Goal: Task Accomplishment & Management: Complete application form

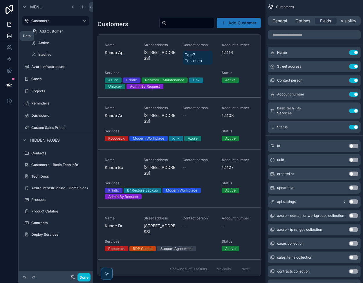
click at [11, 34] on icon at bounding box center [9, 36] width 6 height 6
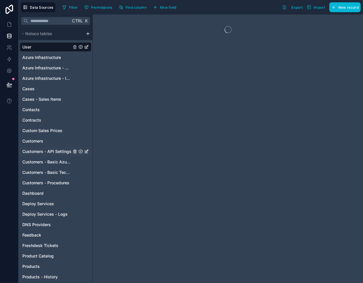
click at [50, 149] on span "Customers - API Settings" at bounding box center [46, 152] width 49 height 6
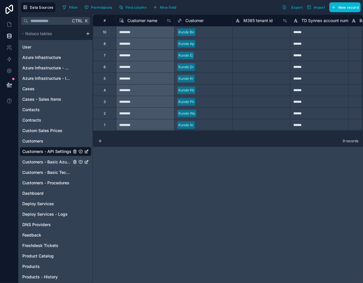
click at [51, 162] on span "Customers - Basic Azure Info" at bounding box center [46, 162] width 49 height 6
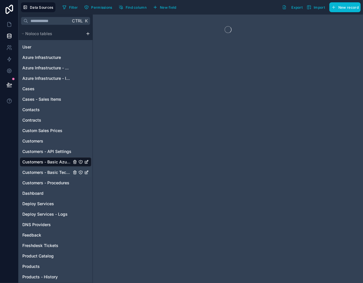
click at [50, 170] on span "Customers - Basic Tech Info" at bounding box center [46, 172] width 49 height 6
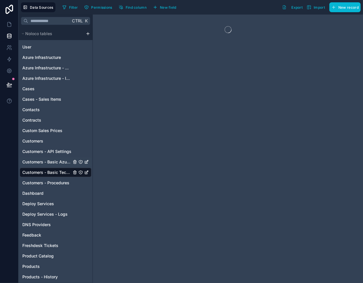
click at [50, 161] on span "Customers - Basic Azure Info" at bounding box center [46, 162] width 49 height 6
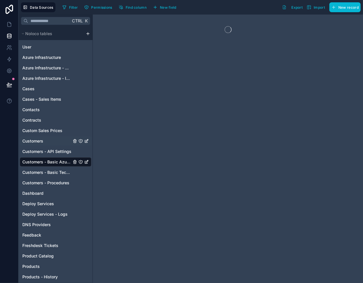
click at [43, 144] on div "Customers" at bounding box center [56, 140] width 72 height 9
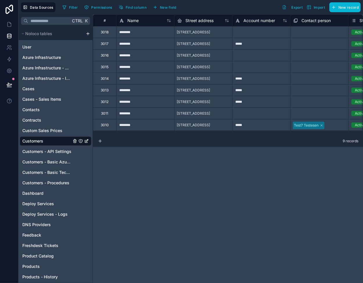
click at [36, 167] on div "User Azure Infrastructure Azure Infrastructure - Domain or Workgroup Azure Infr…" at bounding box center [56, 207] width 72 height 335
click at [36, 160] on span "Customers - Basic Azure Info" at bounding box center [46, 162] width 49 height 6
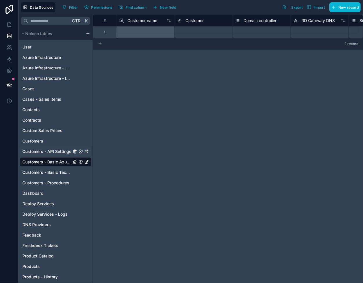
click at [37, 151] on span "Customers - API Settings" at bounding box center [46, 152] width 49 height 6
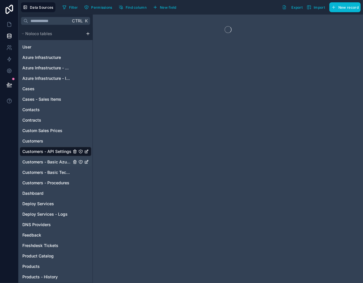
click at [41, 161] on span "Customers - Basic Azure Info" at bounding box center [46, 162] width 49 height 6
click at [43, 170] on span "Customers - Basic Tech Info" at bounding box center [46, 172] width 49 height 6
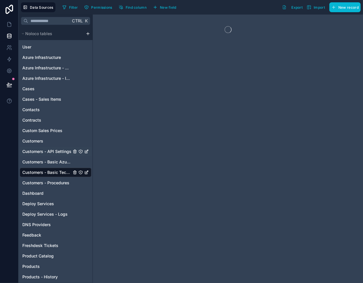
click at [42, 153] on span "Customers - API Settings" at bounding box center [46, 152] width 49 height 6
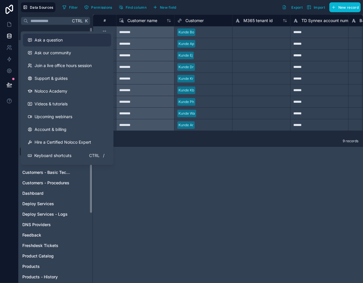
click at [56, 41] on span "Ask a question" at bounding box center [49, 40] width 28 height 6
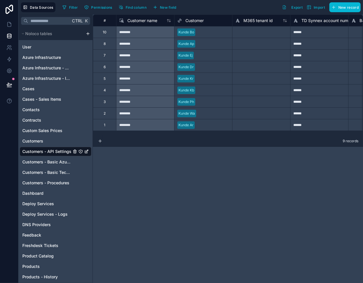
click at [199, 172] on div "# Customer name Customer M365 tenant id TD Synnex account number B4Restore id P…" at bounding box center [228, 149] width 270 height 268
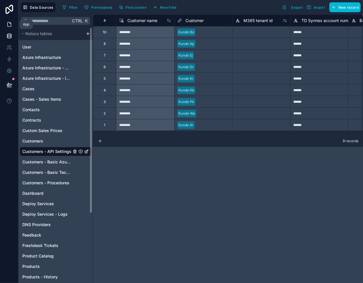
click at [10, 22] on icon at bounding box center [9, 24] width 3 height 4
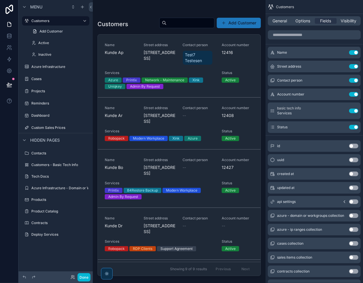
click at [149, 52] on div "scrollable content" at bounding box center [179, 138] width 173 height 276
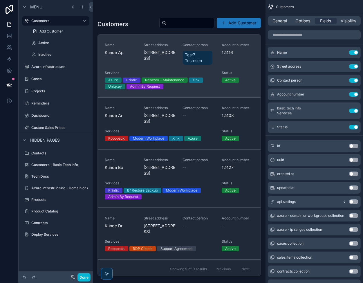
click at [135, 54] on span "Kunde Ap" at bounding box center [121, 53] width 32 height 6
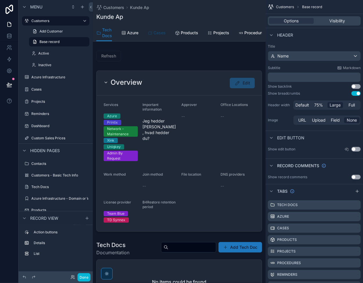
click at [155, 33] on span "Cases" at bounding box center [159, 33] width 12 height 6
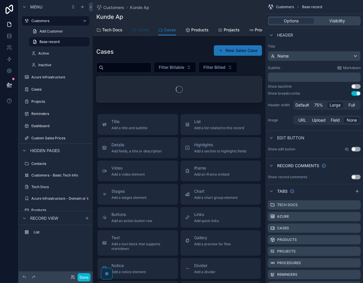
click at [136, 32] on div "Azure" at bounding box center [140, 30] width 17 height 6
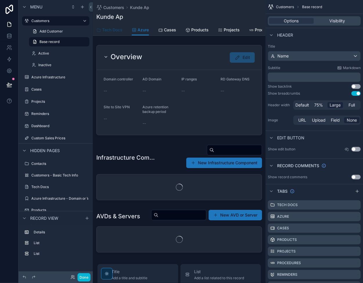
click at [108, 31] on span "Tech Docs" at bounding box center [112, 30] width 20 height 6
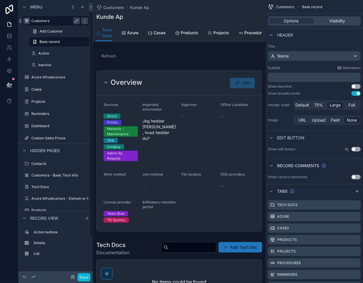
click at [29, 21] on div "scrollable content" at bounding box center [26, 20] width 7 height 7
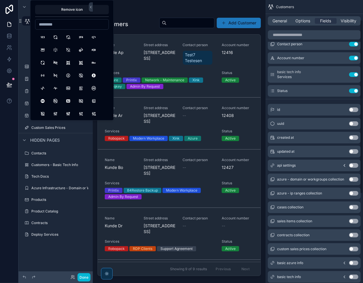
scroll to position [32, 0]
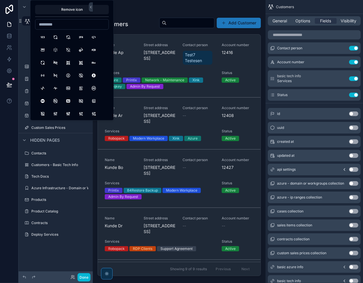
click at [22, 36] on div "Add Customer" at bounding box center [56, 31] width 74 height 10
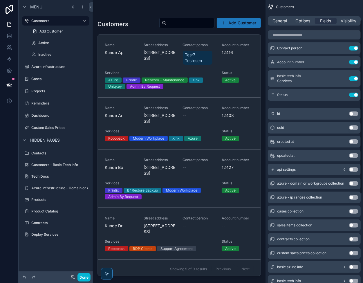
click at [355, 113] on button "Use setting" at bounding box center [353, 113] width 9 height 5
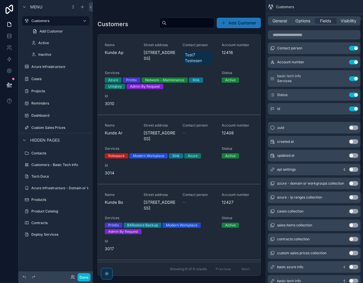
click at [355, 125] on div "uuid Use setting" at bounding box center [314, 128] width 93 height 12
click at [354, 126] on button "Use setting" at bounding box center [353, 127] width 9 height 5
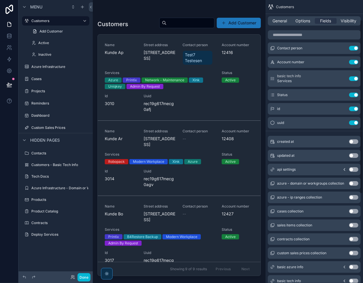
click at [353, 141] on button "Use setting" at bounding box center [353, 141] width 9 height 5
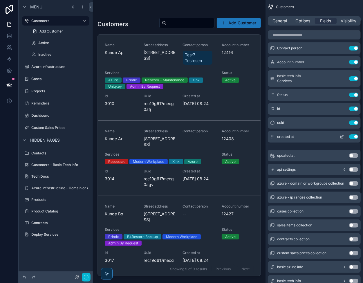
click at [353, 135] on button "Use setting" at bounding box center [353, 136] width 9 height 5
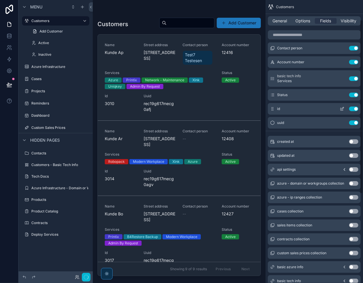
click at [354, 121] on button "Use setting" at bounding box center [353, 122] width 9 height 5
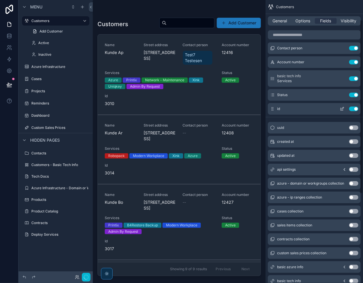
click at [352, 109] on button "Use setting" at bounding box center [353, 108] width 9 height 5
